Goal: Information Seeking & Learning: Learn about a topic

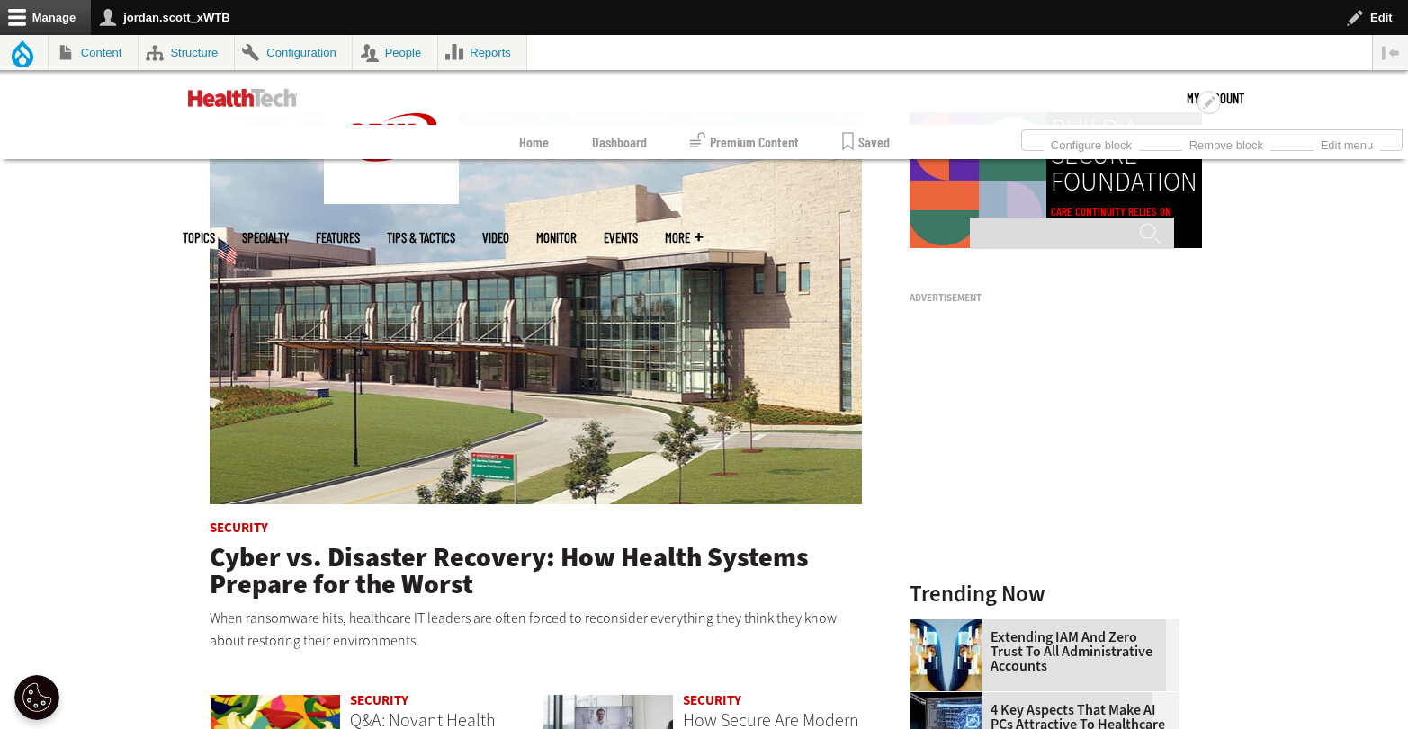
scroll to position [1133, 0]
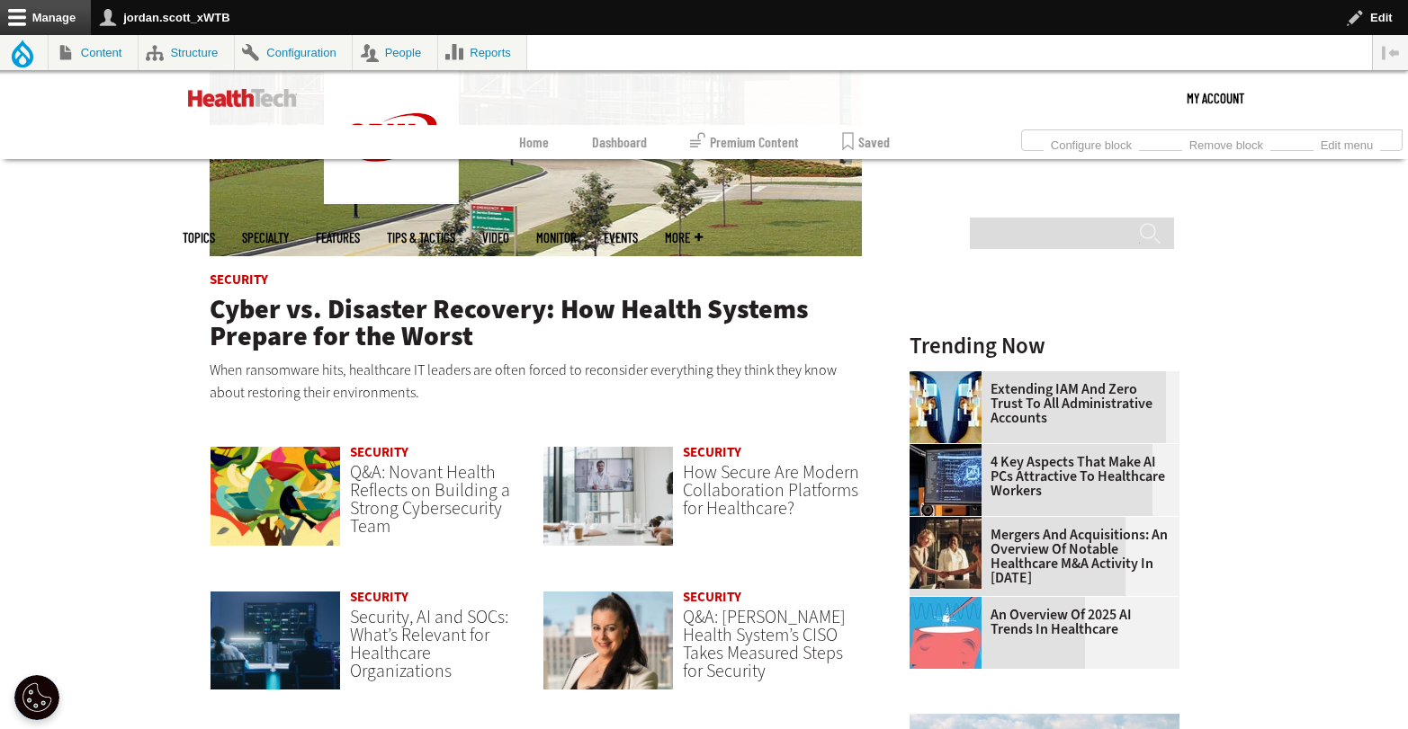
click at [1033, 621] on link "An Overview of 2025 AI Trends in Healthcare" at bounding box center [1038, 622] width 259 height 29
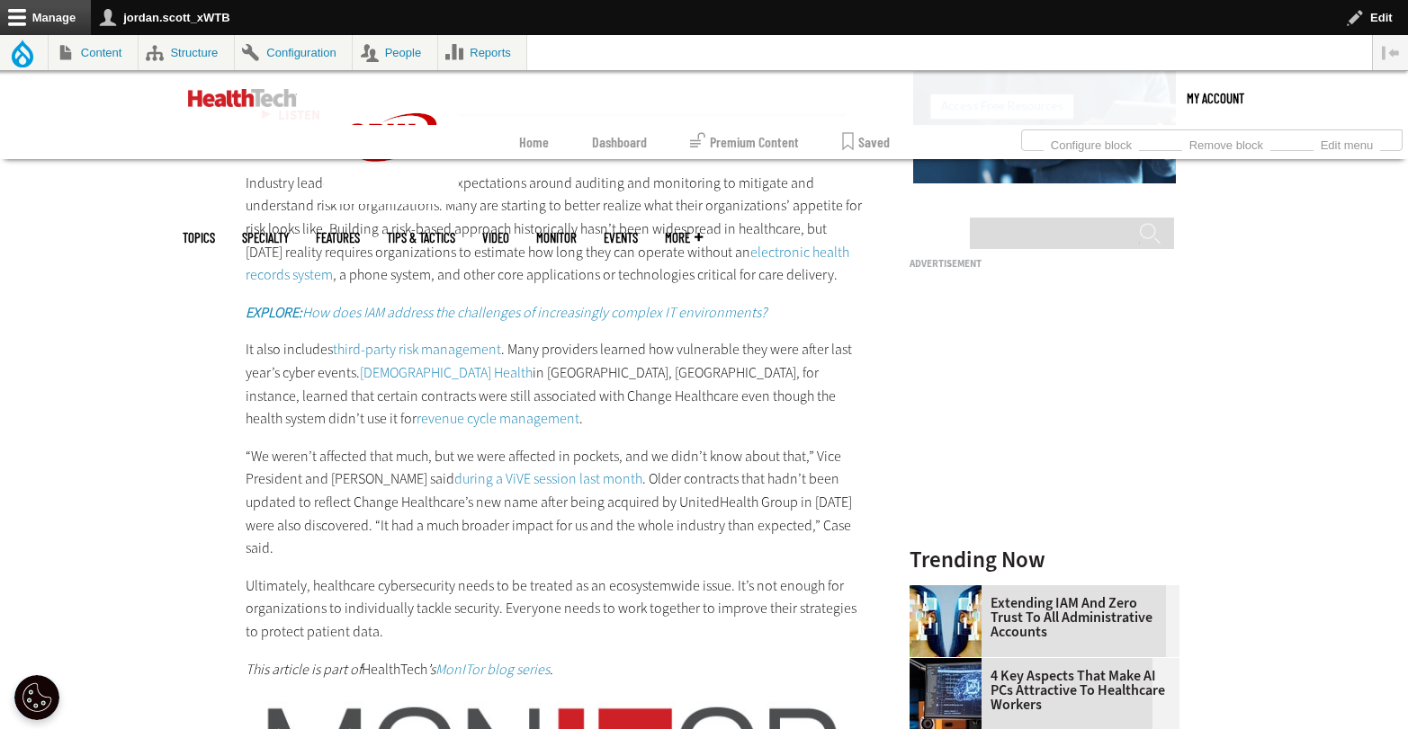
scroll to position [2362, 0]
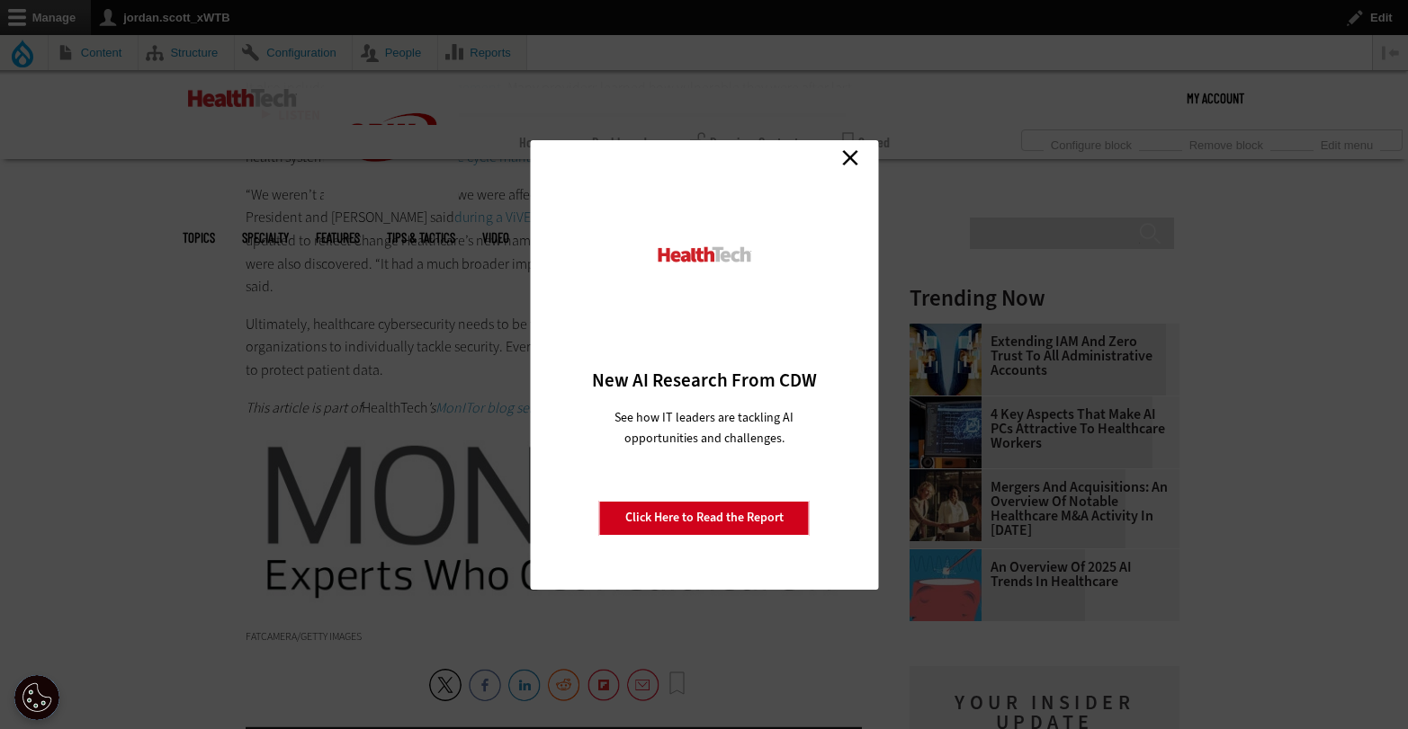
click at [845, 157] on link "Close" at bounding box center [849, 158] width 27 height 27
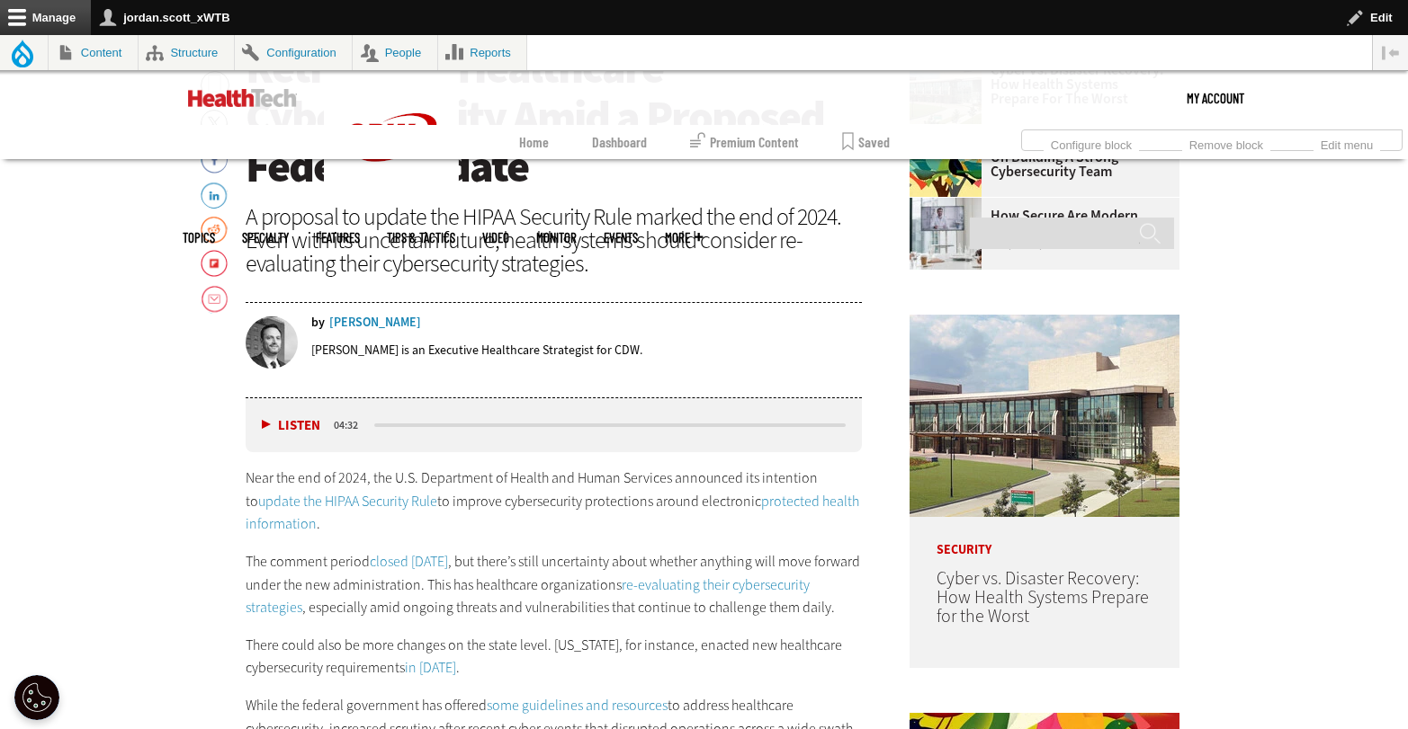
scroll to position [764, 0]
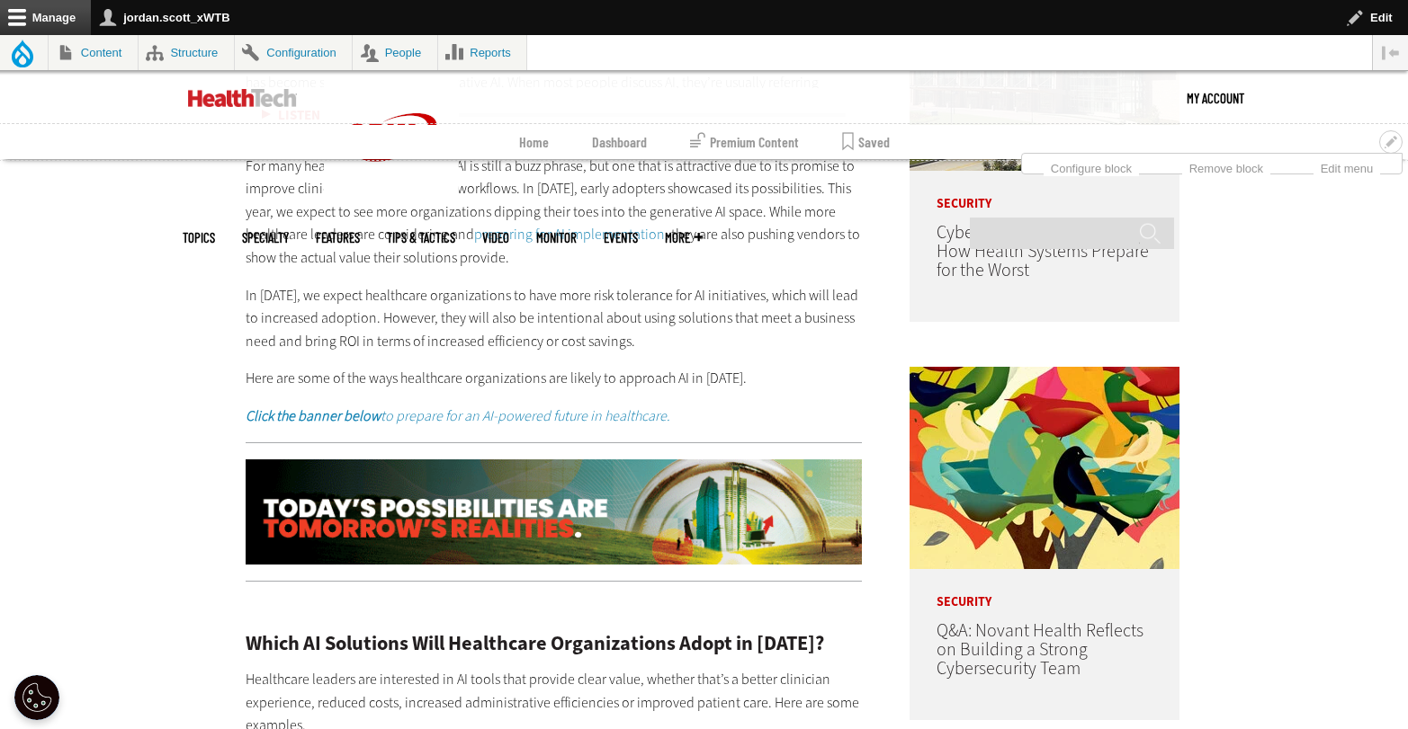
scroll to position [1365, 0]
